Goal: Information Seeking & Learning: Learn about a topic

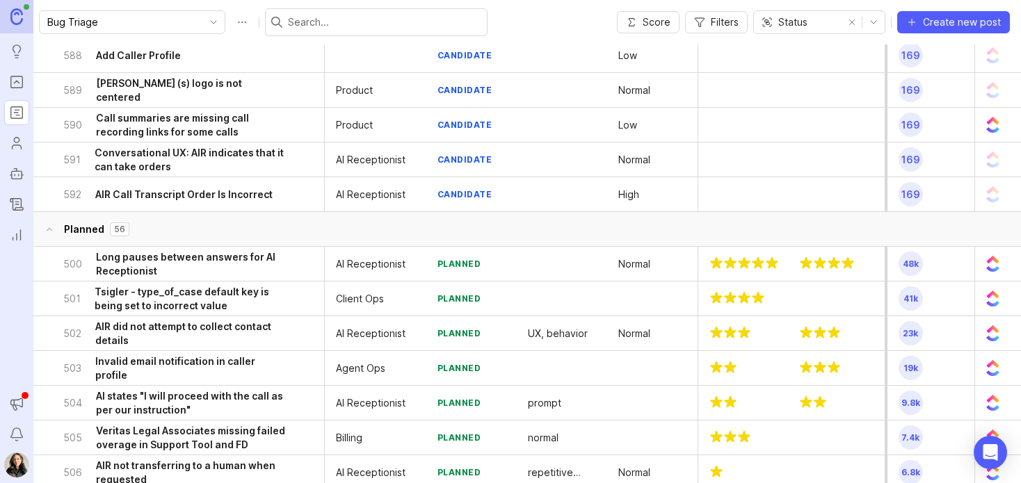
scroll to position [8317, 0]
click at [719, 27] on span "Filters" at bounding box center [725, 22] width 28 height 14
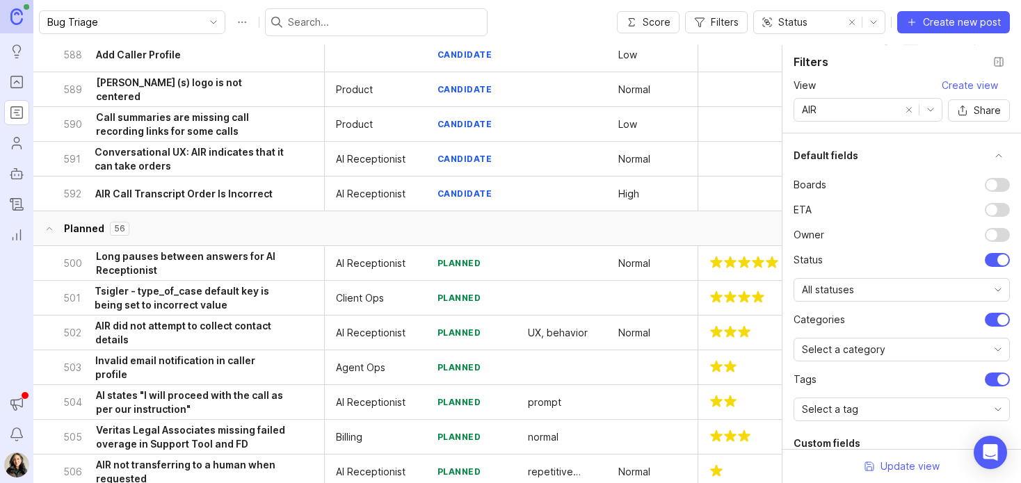
click at [821, 107] on div "AIR" at bounding box center [846, 110] width 105 height 22
click at [828, 163] on li "AIR" at bounding box center [868, 158] width 148 height 23
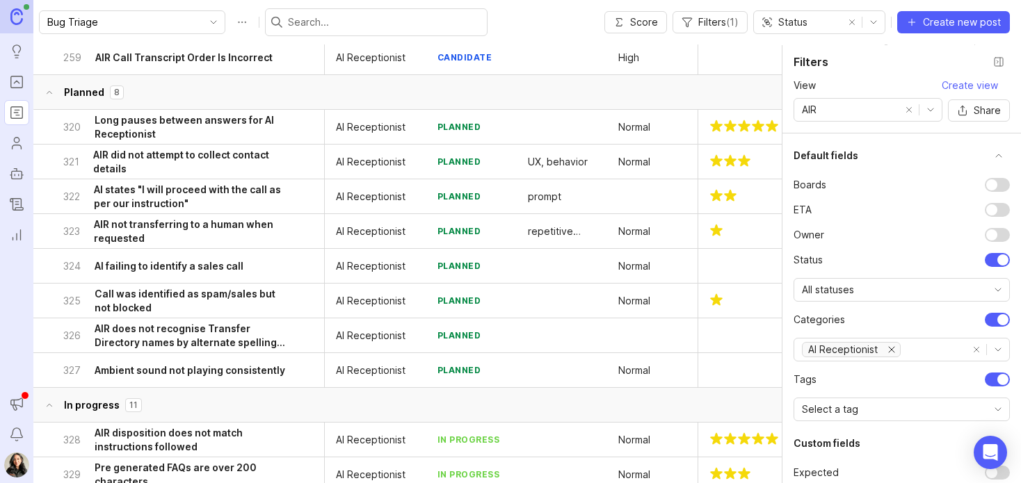
scroll to position [3828, 0]
click at [1001, 62] on button "Close filter panel" at bounding box center [998, 62] width 22 height 22
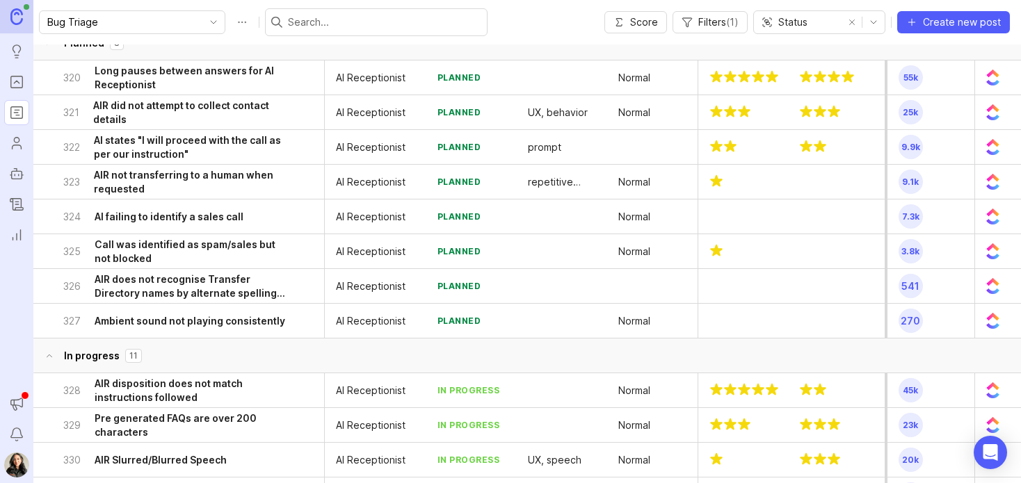
scroll to position [3871, 0]
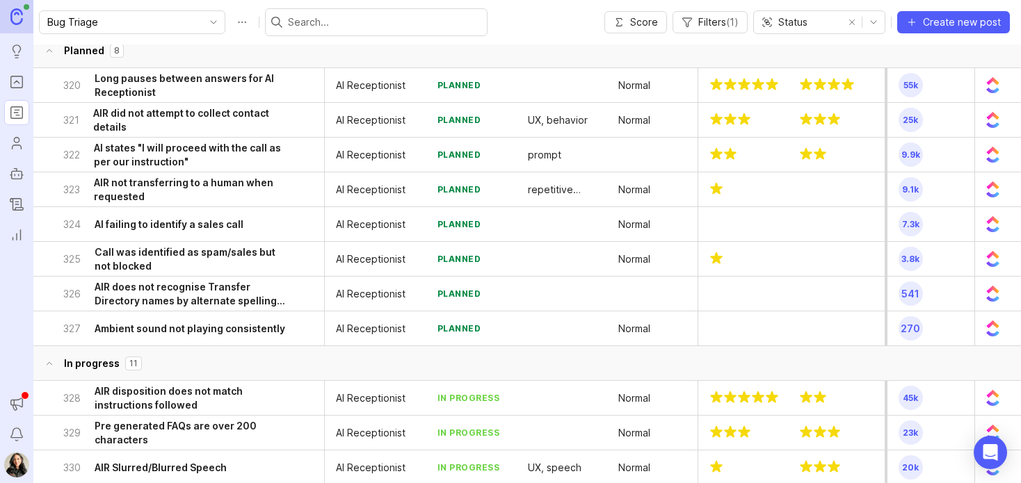
click at [190, 83] on h6 "Long pauses between answers for AI Receptionist" at bounding box center [190, 86] width 191 height 28
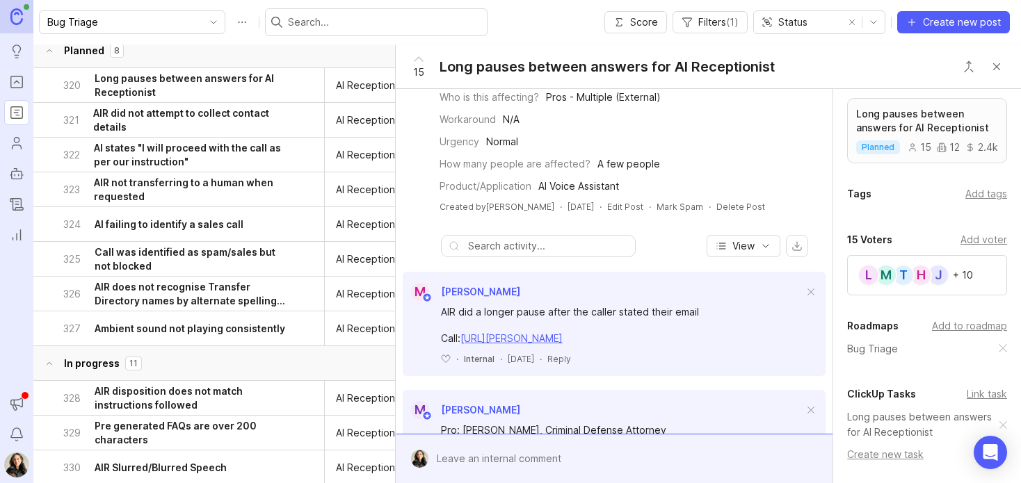
scroll to position [175, 0]
click at [195, 123] on h6 "AIR did not attempt to collect contact details" at bounding box center [189, 120] width 192 height 28
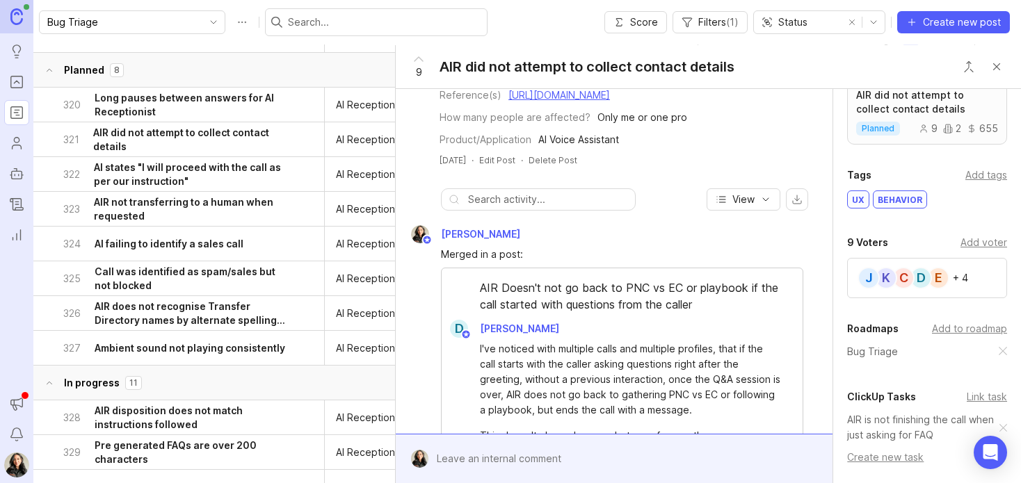
scroll to position [3849, 0]
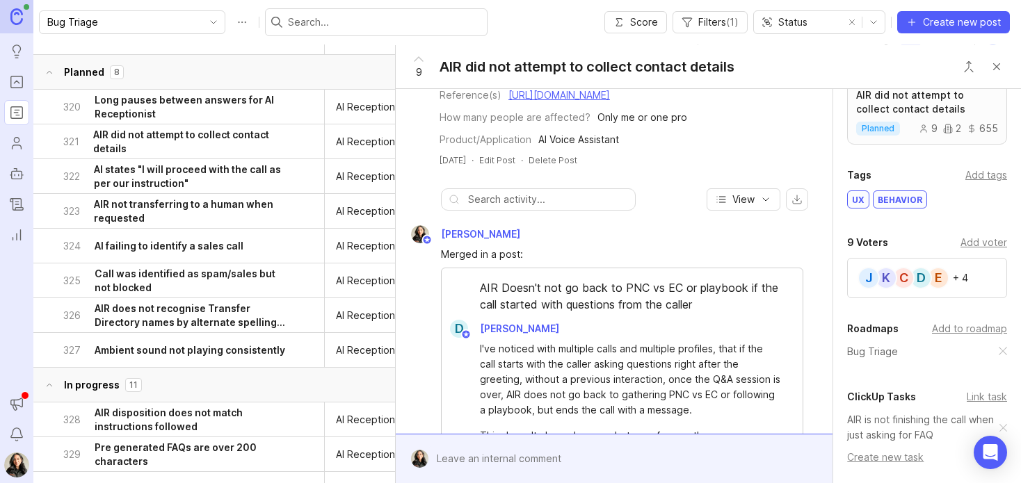
click at [164, 172] on h6 "AI states "I will proceed with the call as per our instruction"" at bounding box center [189, 177] width 191 height 28
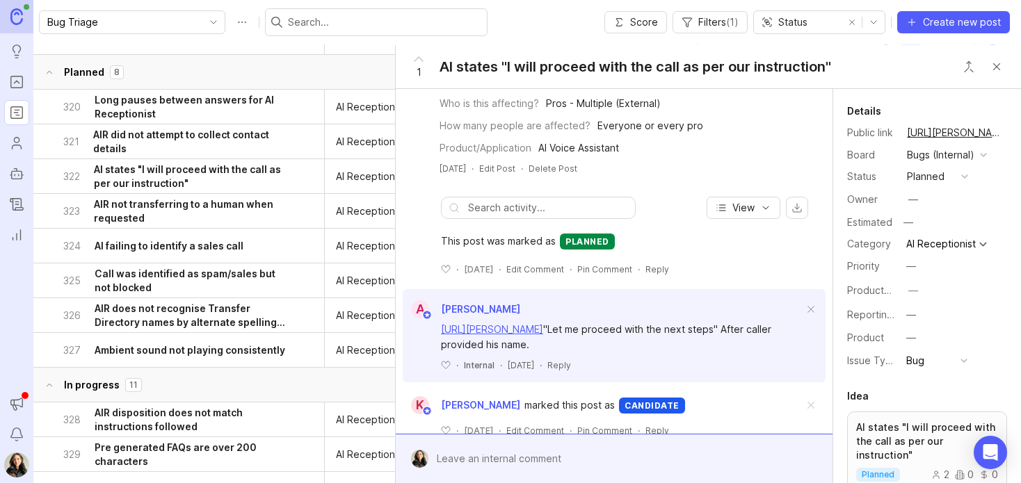
scroll to position [278, 0]
click at [191, 213] on h6 "AIR not transferring to a human when requested" at bounding box center [189, 211] width 191 height 28
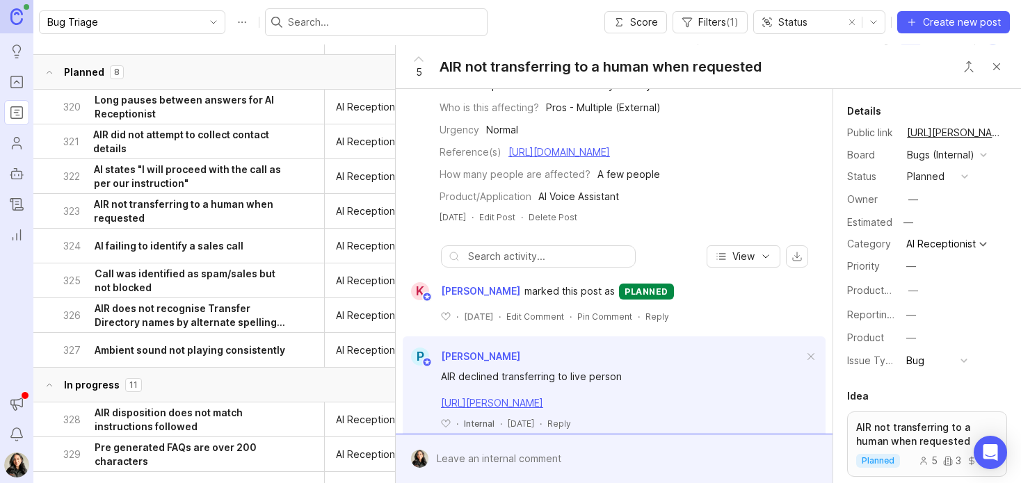
scroll to position [312, 0]
click at [134, 241] on h6 "AI failing to identify a sales call" at bounding box center [169, 246] width 149 height 14
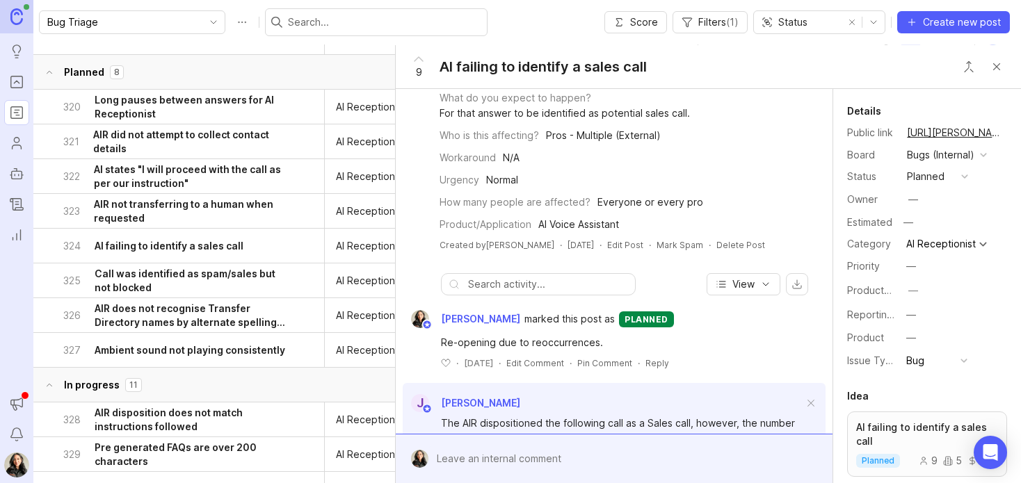
scroll to position [243, 0]
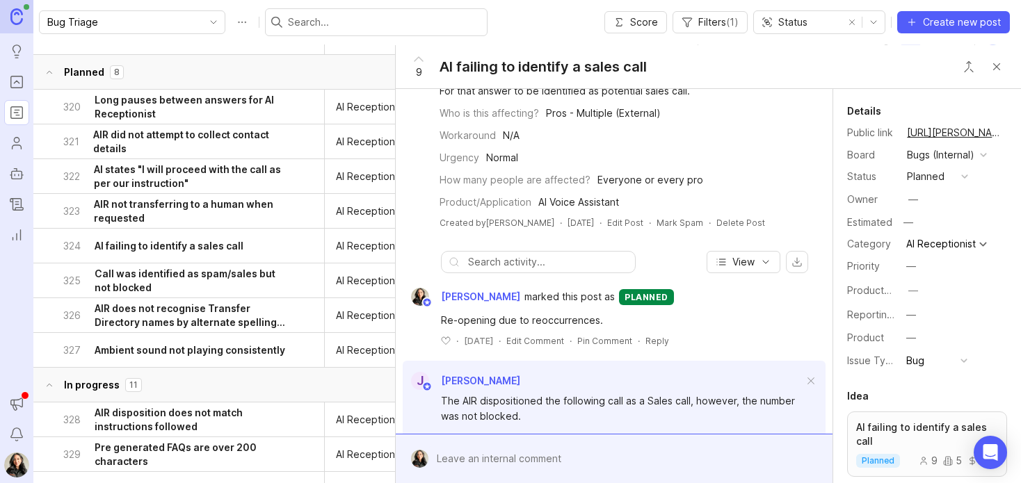
click at [195, 277] on h6 "Call was identified as spam/sales but not blocked" at bounding box center [190, 281] width 191 height 28
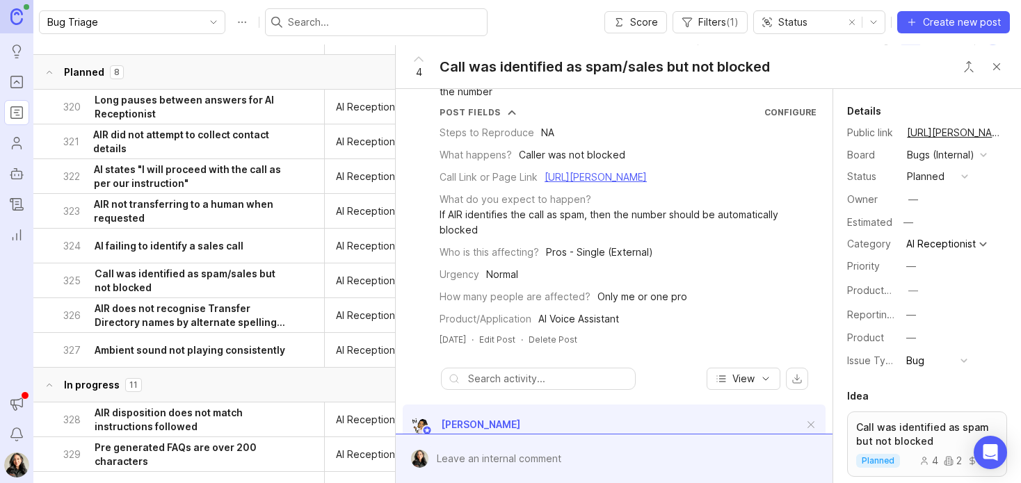
scroll to position [52, 0]
click at [181, 318] on h6 "AIR does not recognise Transfer Directory names by alternate spelling or shorte…" at bounding box center [190, 316] width 191 height 28
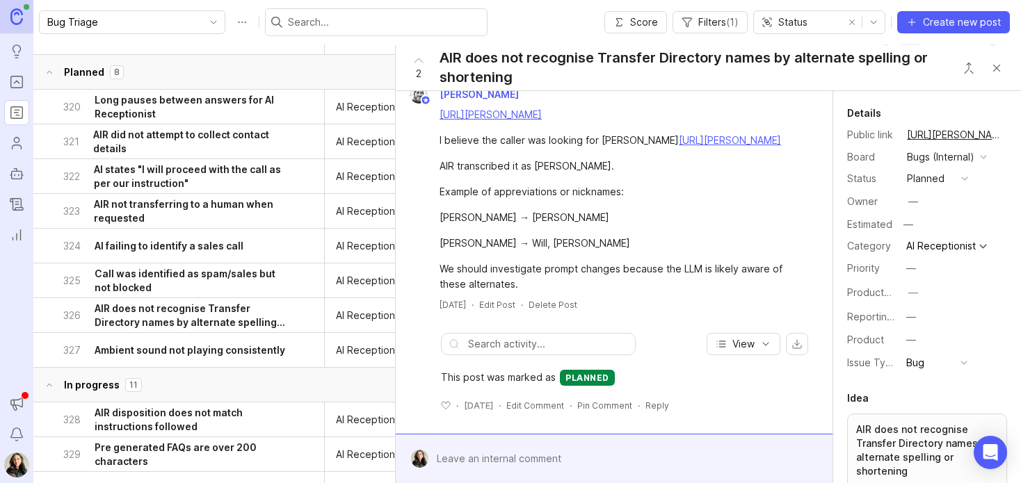
scroll to position [61, 0]
click at [195, 344] on h6 "Ambient sound not playing consistently" at bounding box center [190, 351] width 191 height 14
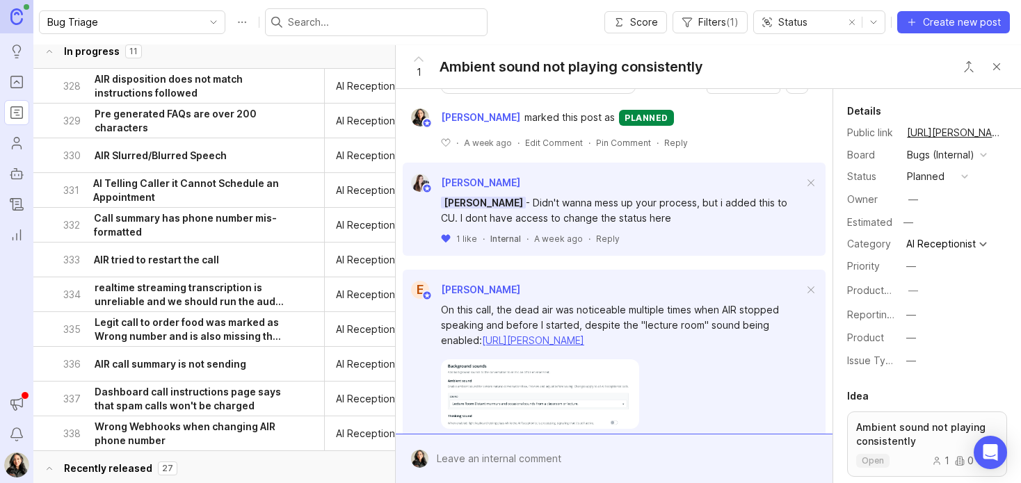
scroll to position [4181, 0]
